Goal: Task Accomplishment & Management: Manage account settings

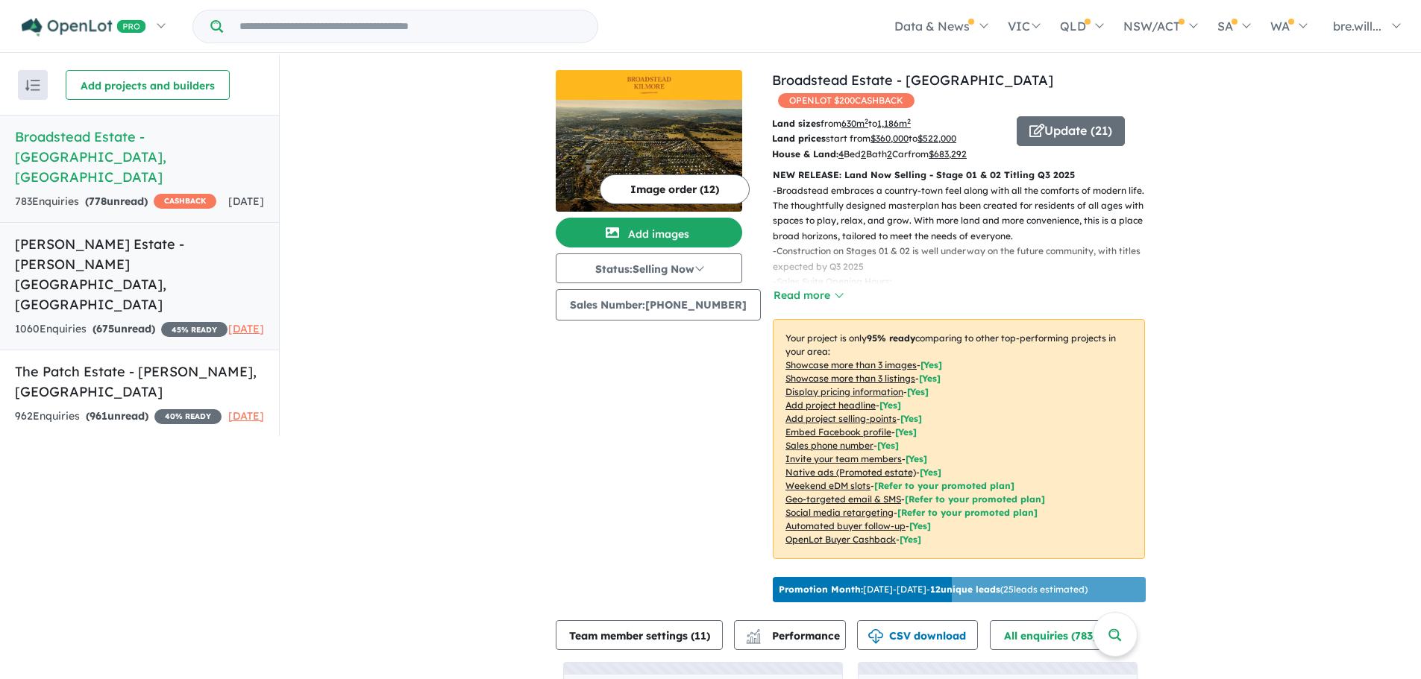
click at [153, 234] on h5 "[PERSON_NAME] Estate - [PERSON_NAME][GEOGRAPHIC_DATA] , [GEOGRAPHIC_DATA]" at bounding box center [139, 274] width 249 height 81
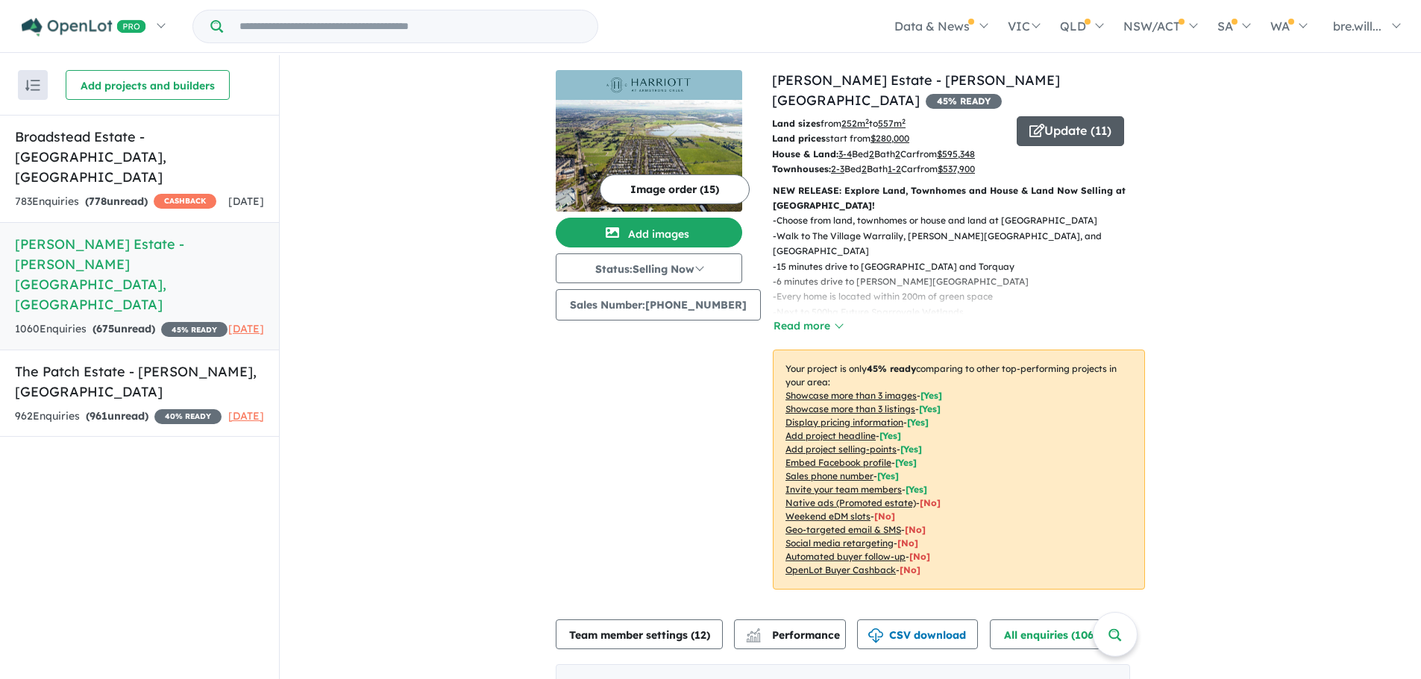
click at [1067, 116] on button "Update ( 11 )" at bounding box center [1070, 131] width 107 height 30
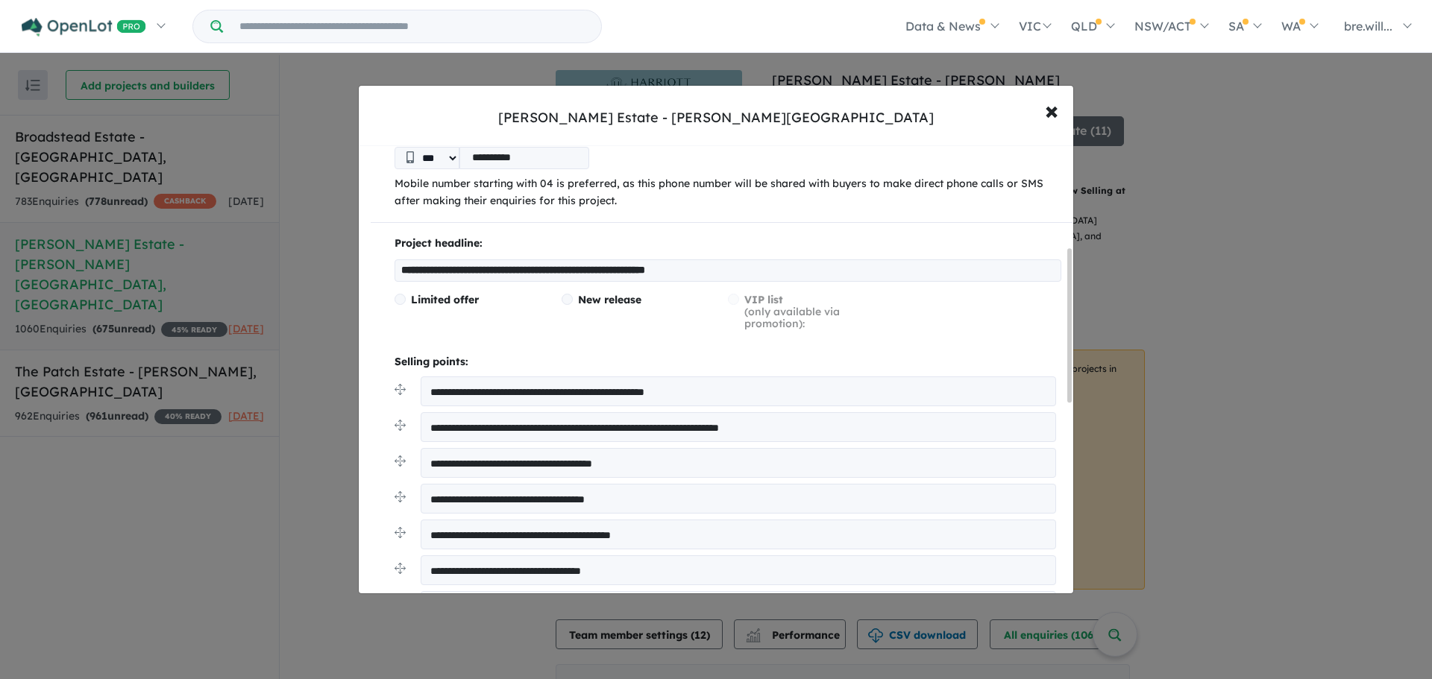
scroll to position [298, 0]
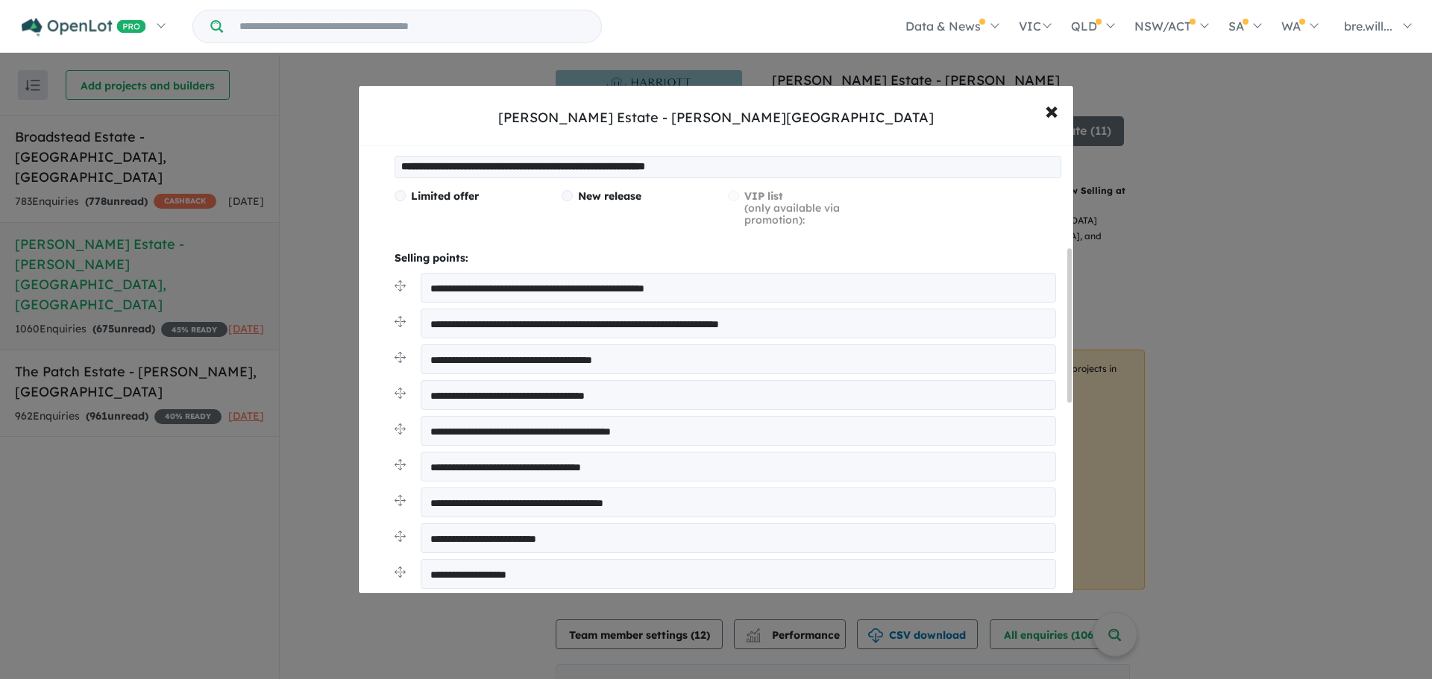
click at [1217, 219] on div "**********" at bounding box center [716, 339] width 1432 height 679
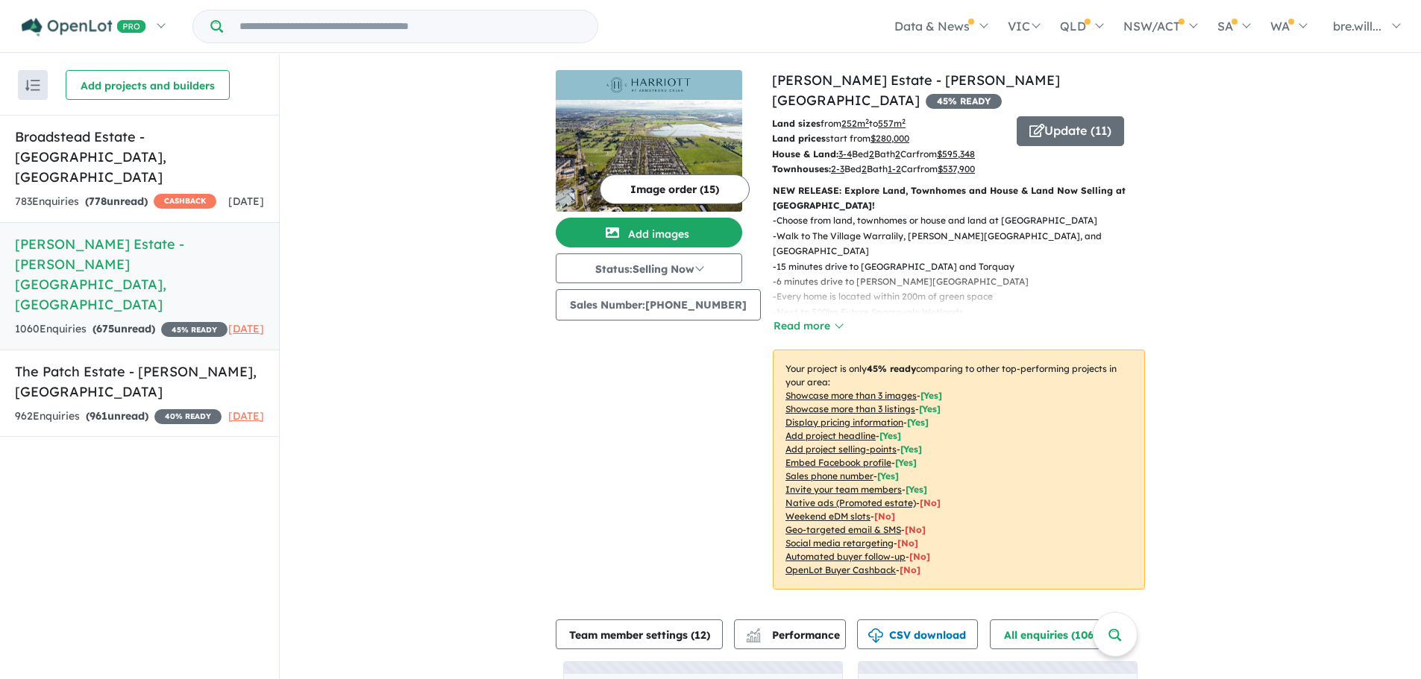
click at [648, 134] on img at bounding box center [649, 156] width 186 height 112
click at [644, 189] on button "Image order ( 15 )" at bounding box center [675, 190] width 150 height 30
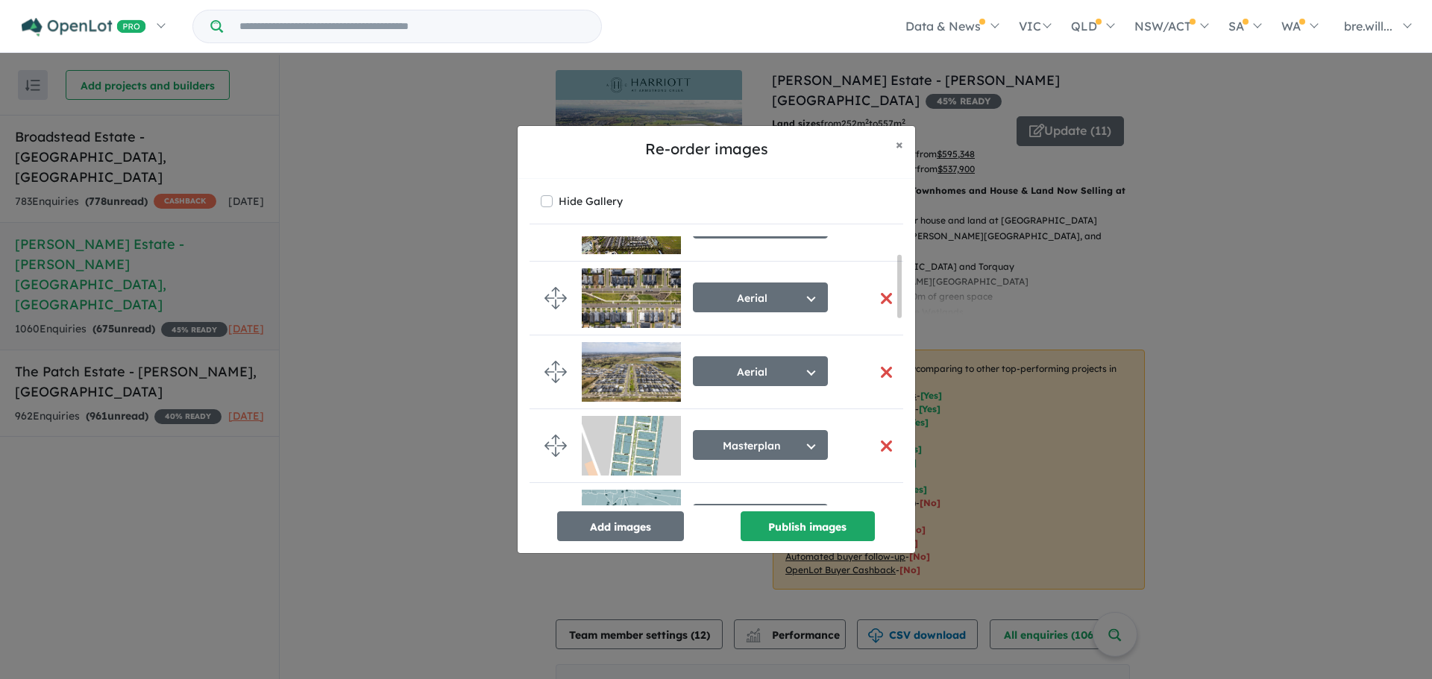
scroll to position [75, 0]
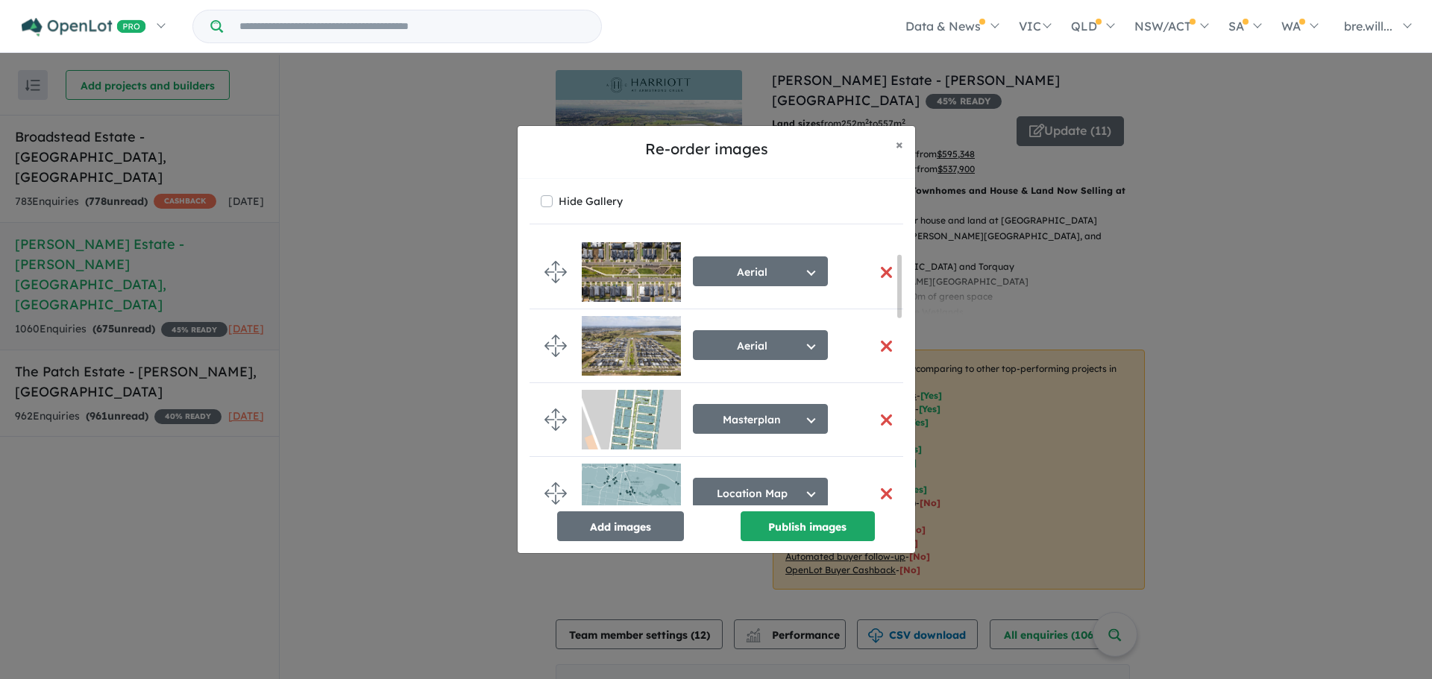
click at [884, 414] on button "button" at bounding box center [886, 420] width 31 height 32
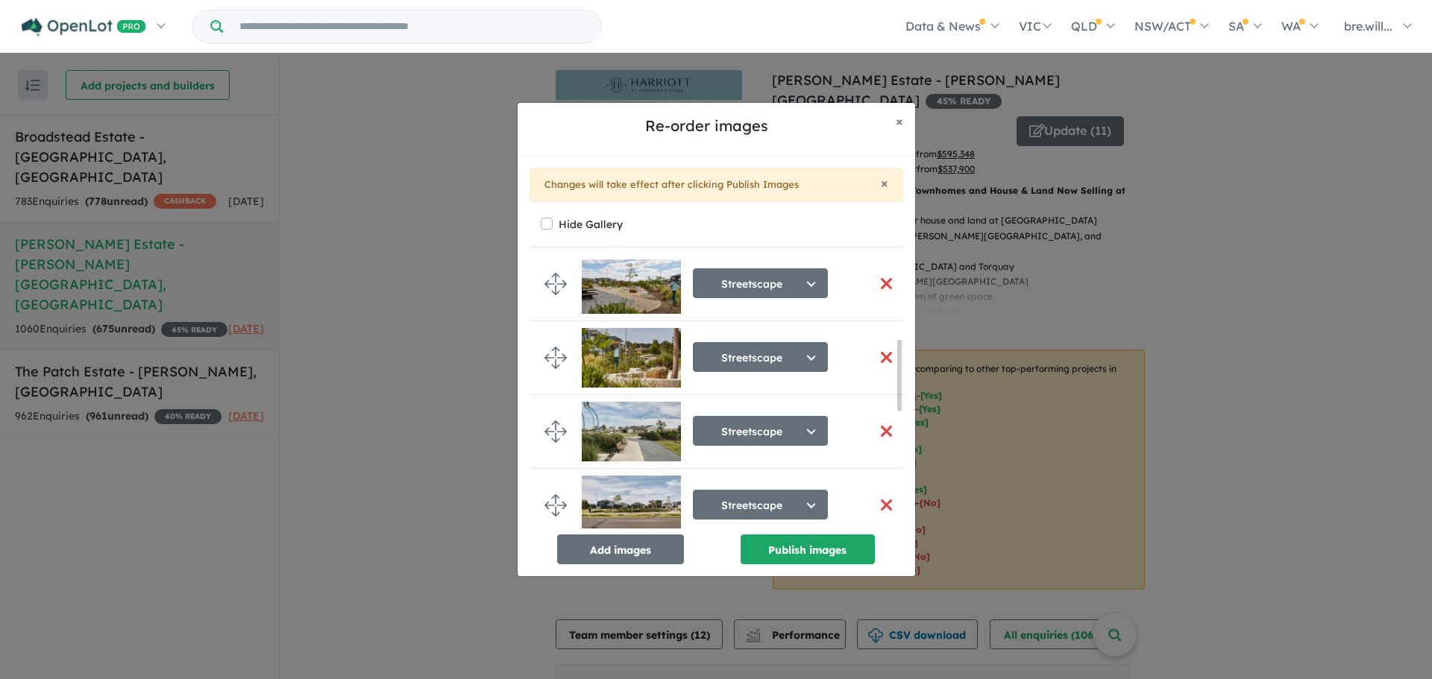
scroll to position [162, 0]
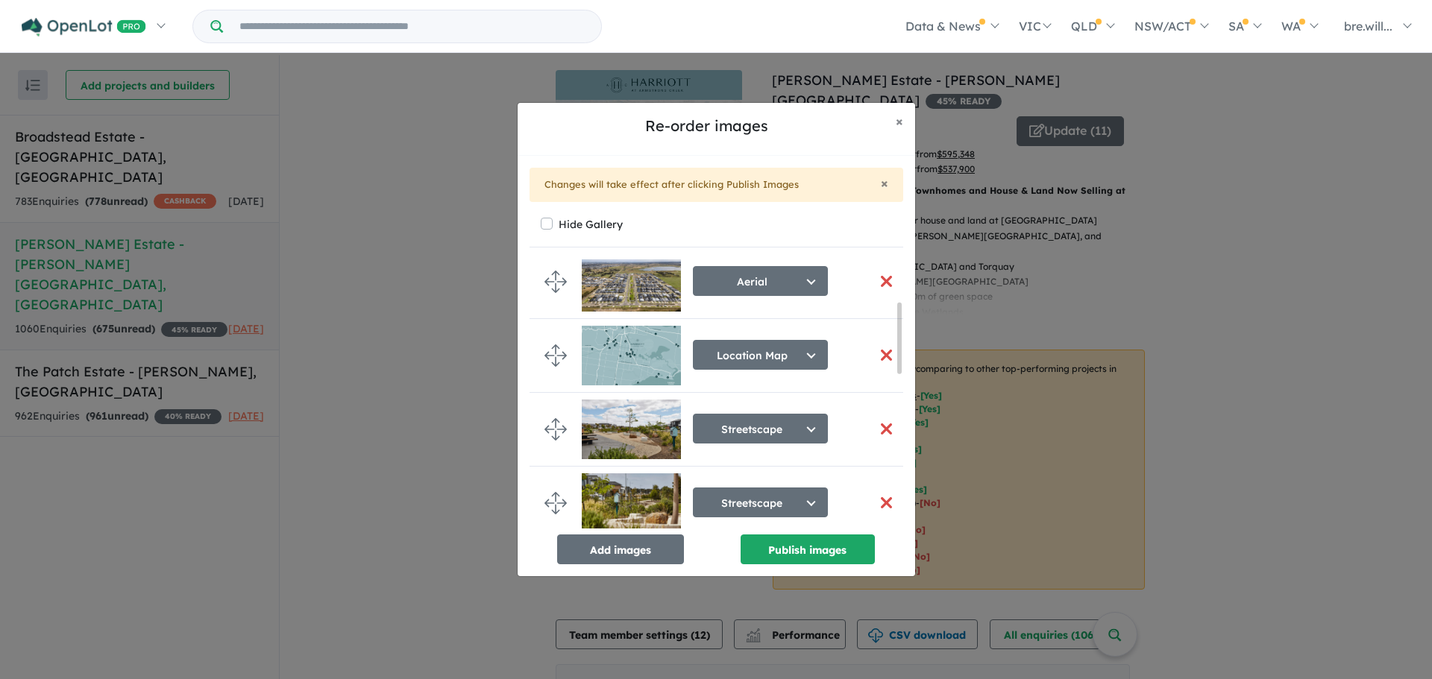
click at [877, 430] on button "button" at bounding box center [886, 429] width 31 height 32
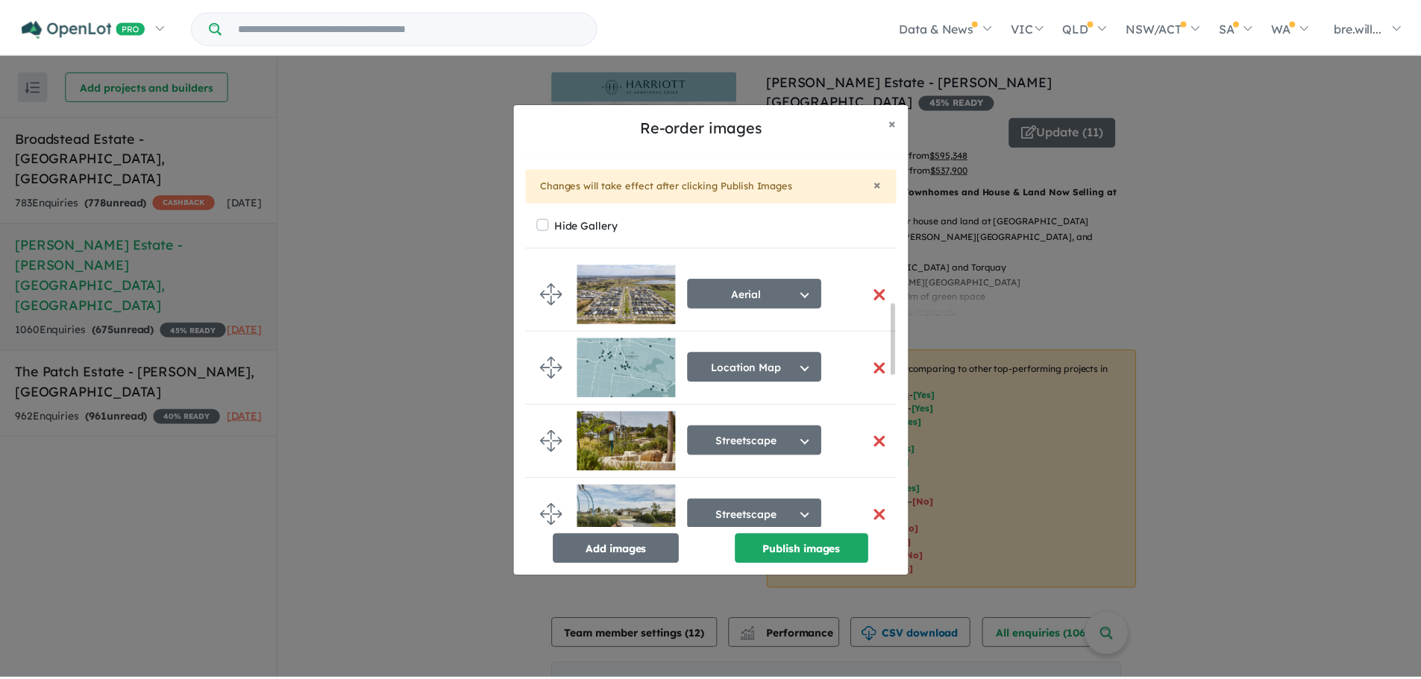
scroll to position [159, 0]
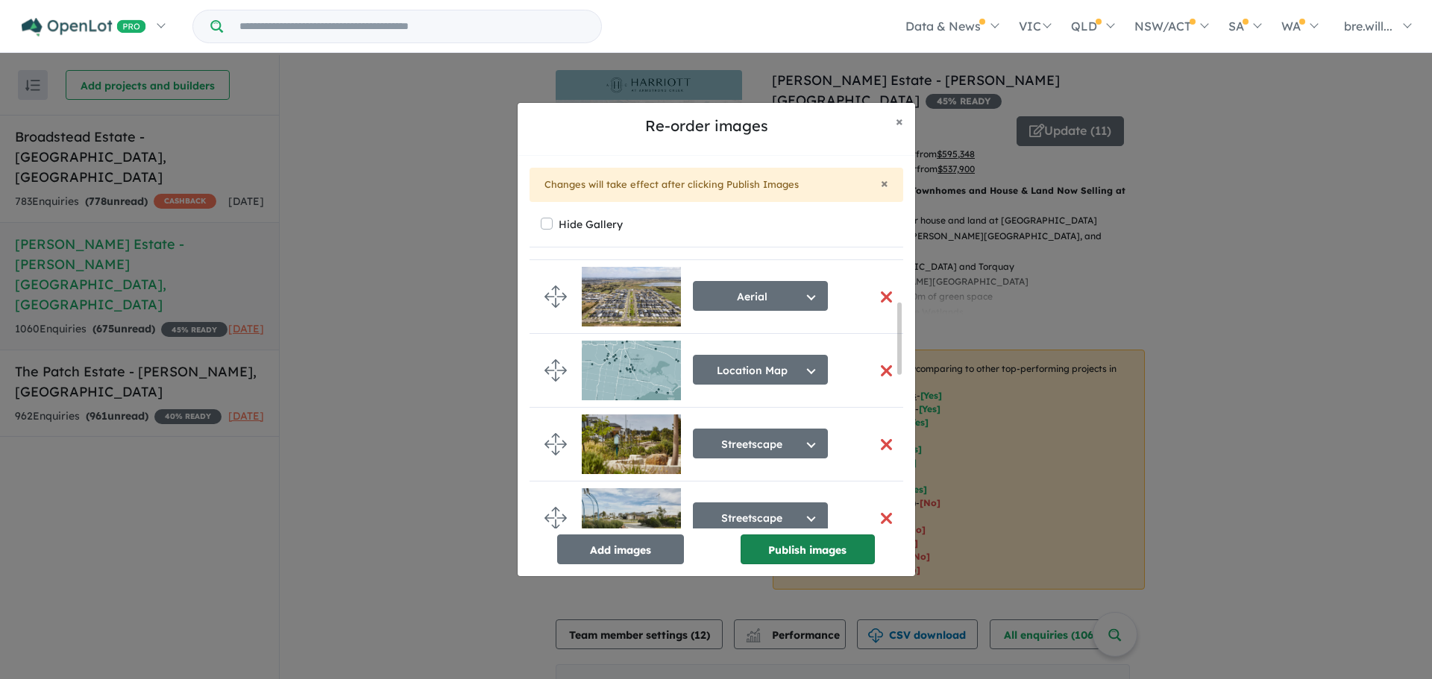
click at [830, 555] on button "Publish images" at bounding box center [808, 550] width 134 height 30
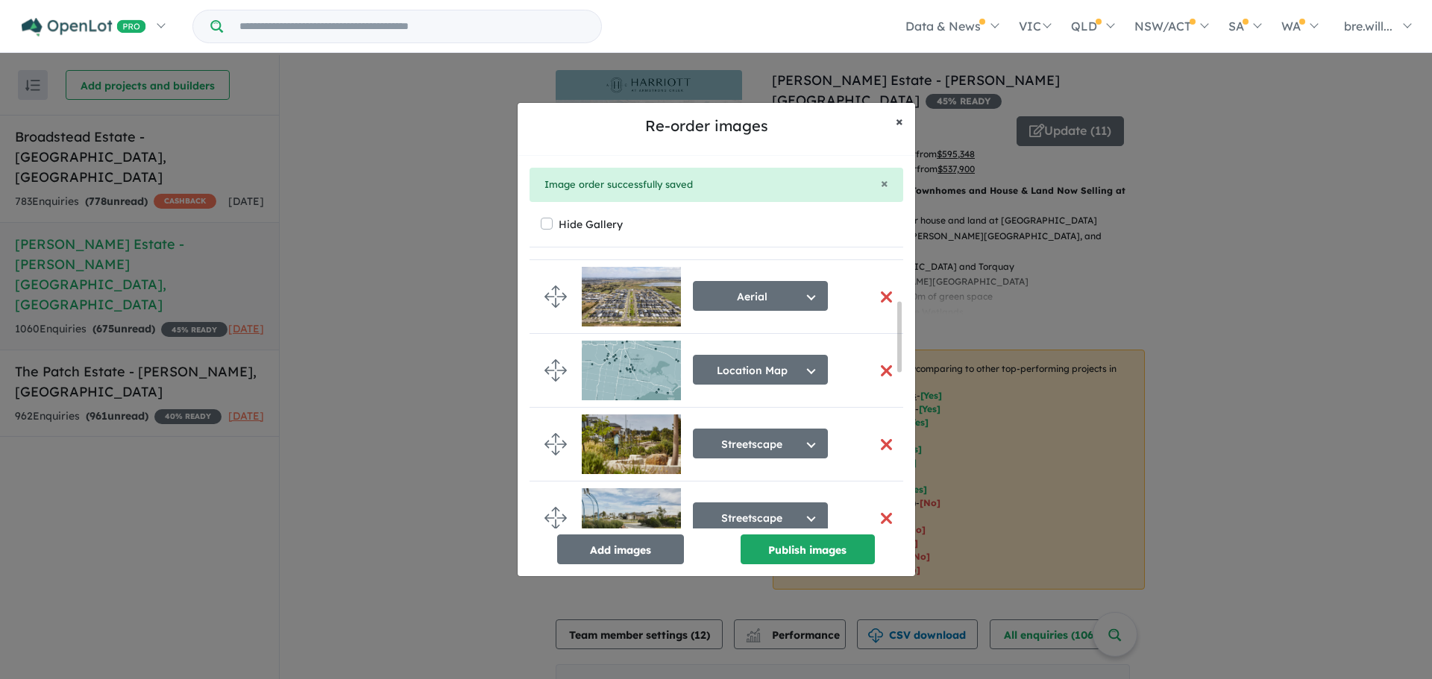
click at [898, 119] on span "×" at bounding box center [899, 121] width 7 height 17
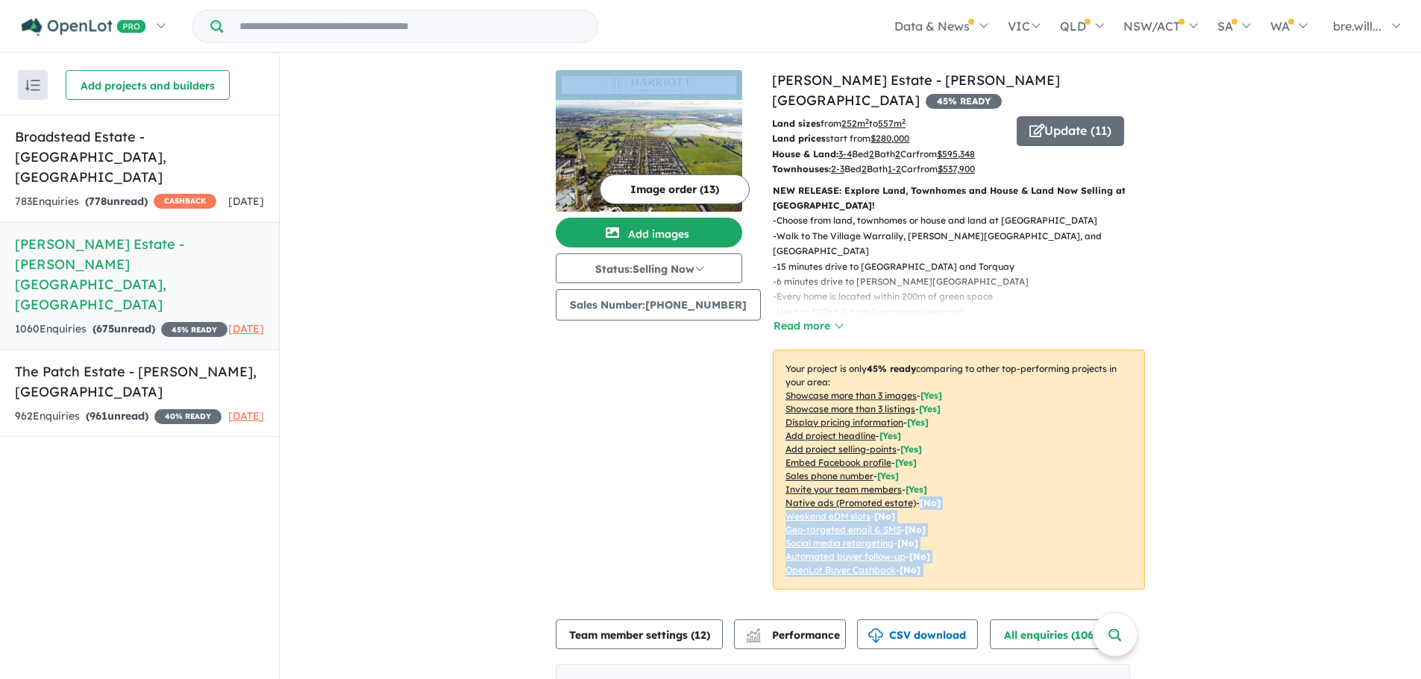
drag, startPoint x: 619, startPoint y: 181, endPoint x: 1208, endPoint y: 482, distance: 661.2
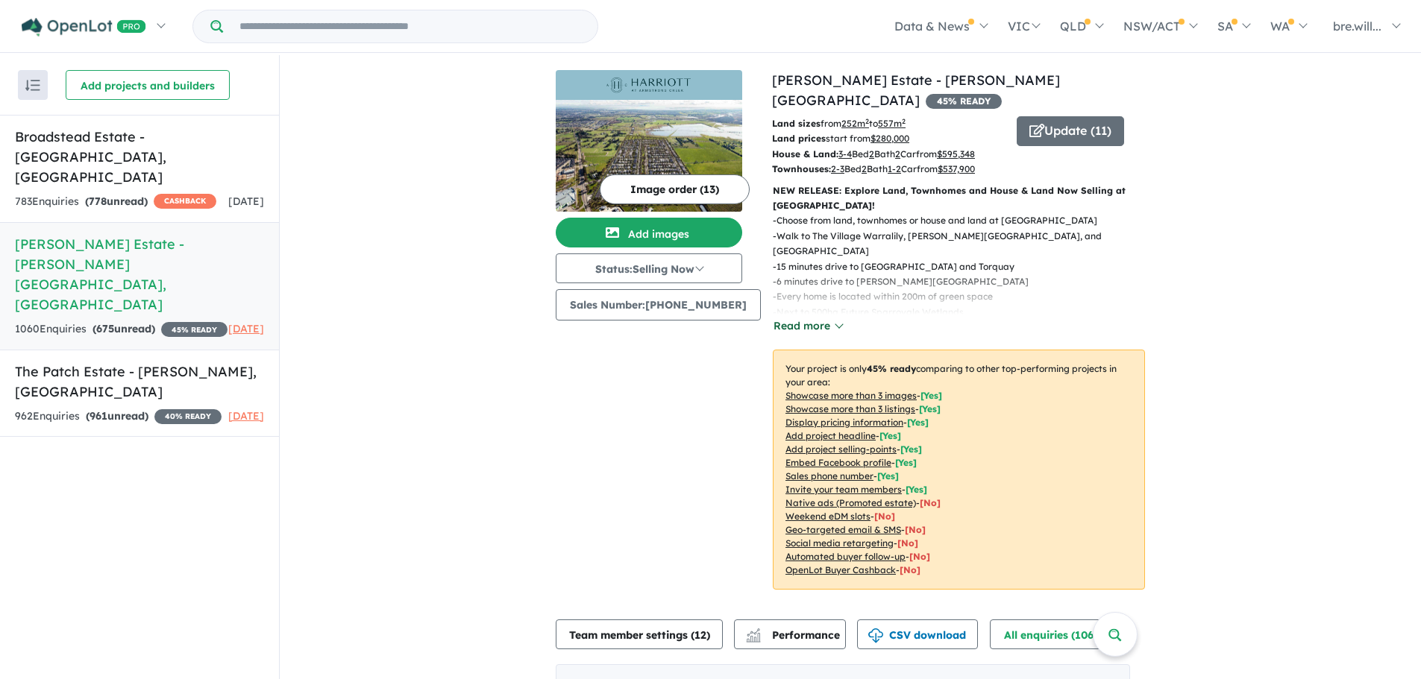
click at [800, 318] on button "Read more" at bounding box center [808, 326] width 70 height 17
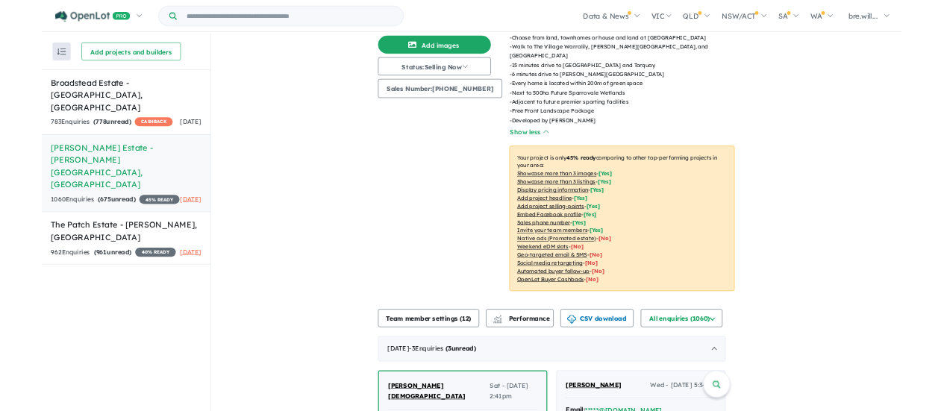
scroll to position [0, 0]
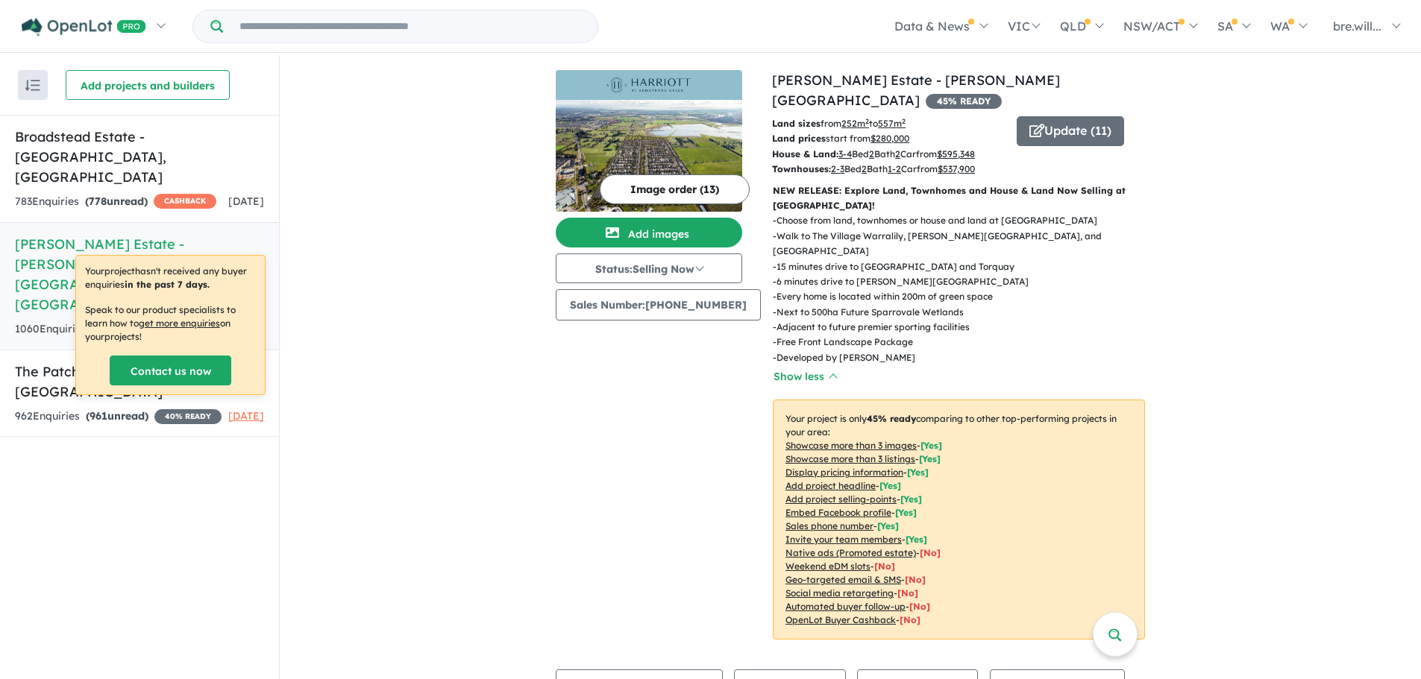
drag, startPoint x: 519, startPoint y: 497, endPoint x: 529, endPoint y: 463, distance: 35.7
